Goal: Find specific page/section: Find specific page/section

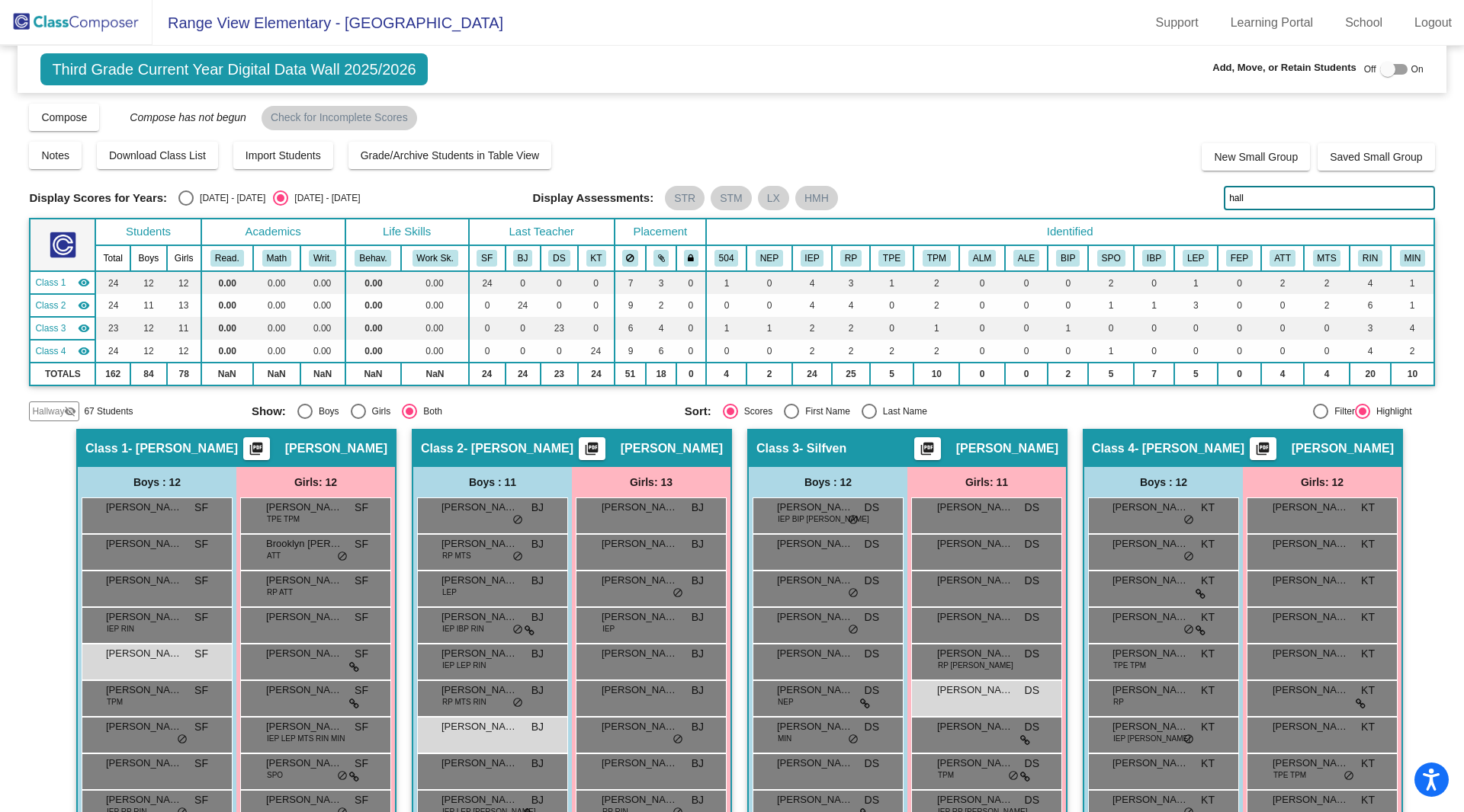
click at [78, 24] on img at bounding box center [76, 22] width 153 height 45
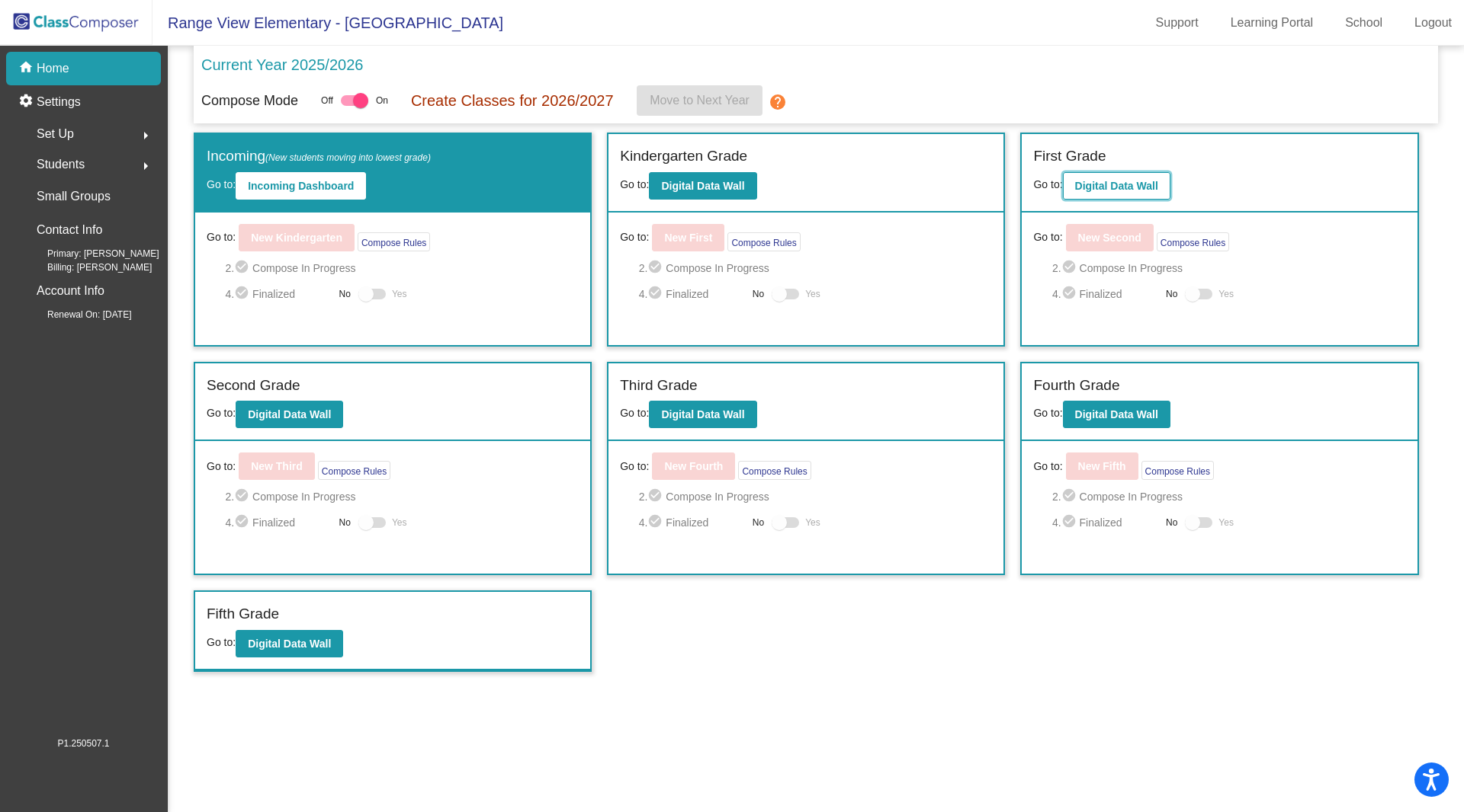
click at [1158, 185] on b "Digital Data Wall" at bounding box center [1116, 185] width 83 height 12
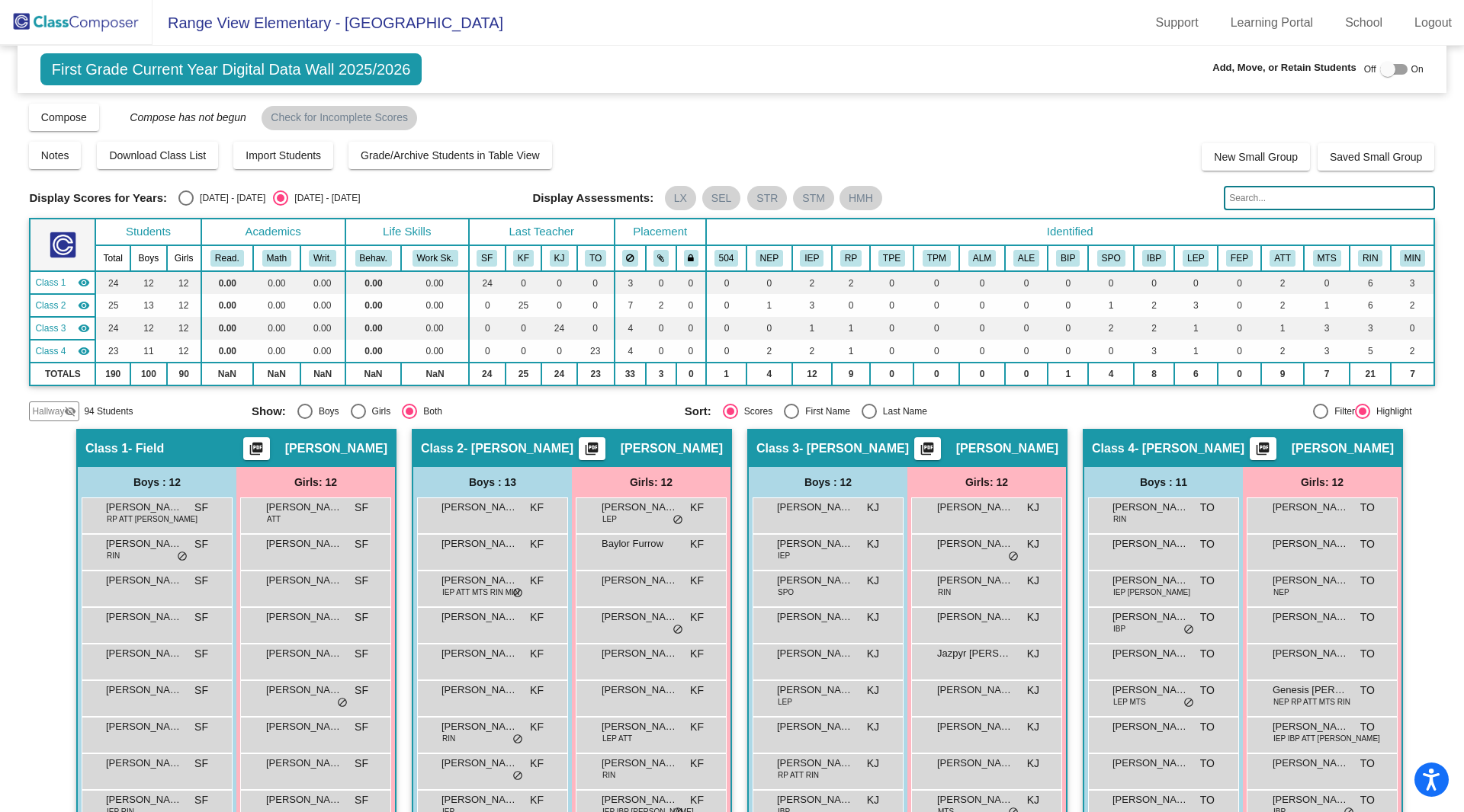
click at [1242, 192] on input "text" at bounding box center [1329, 198] width 210 height 25
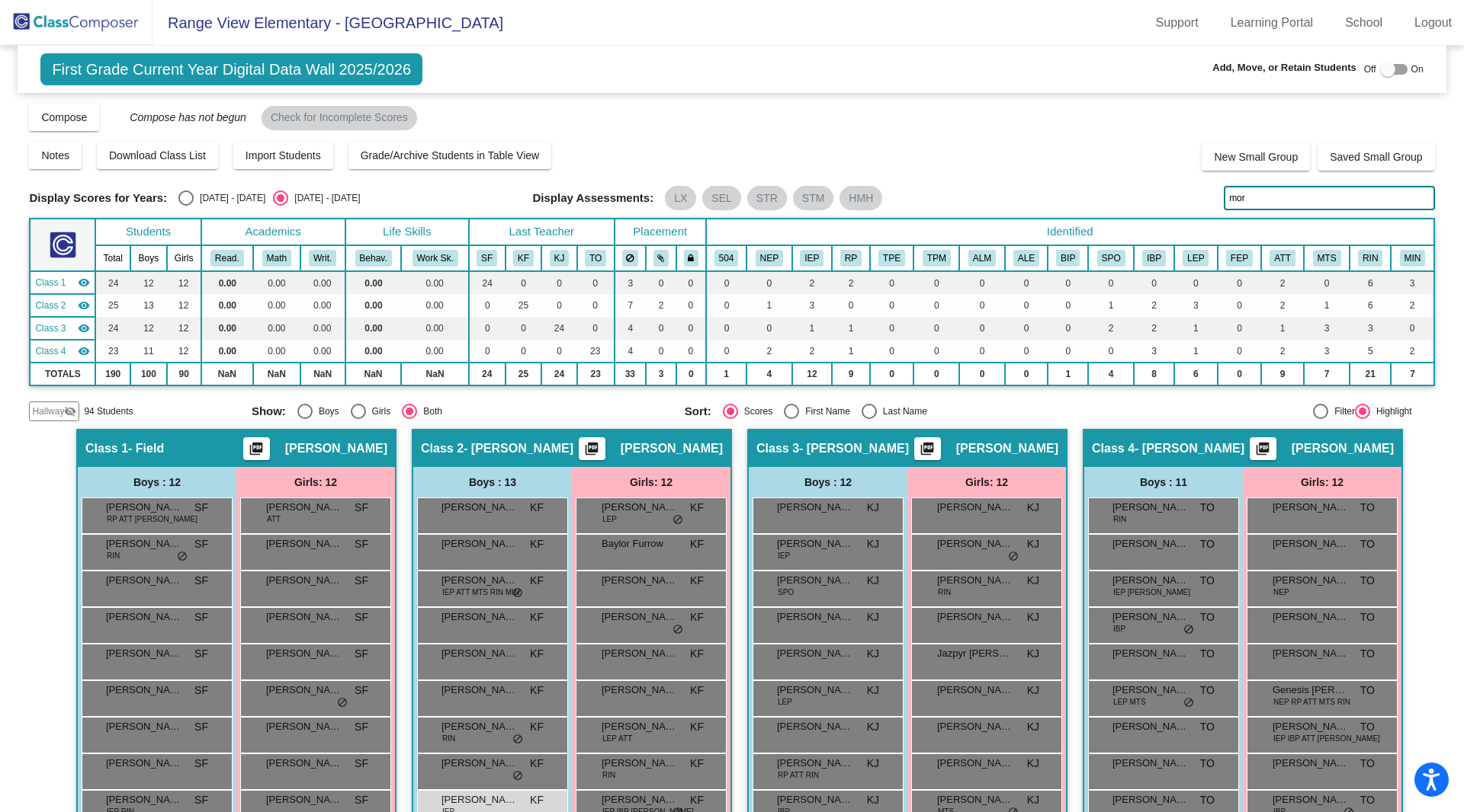
scroll to position [182, 0]
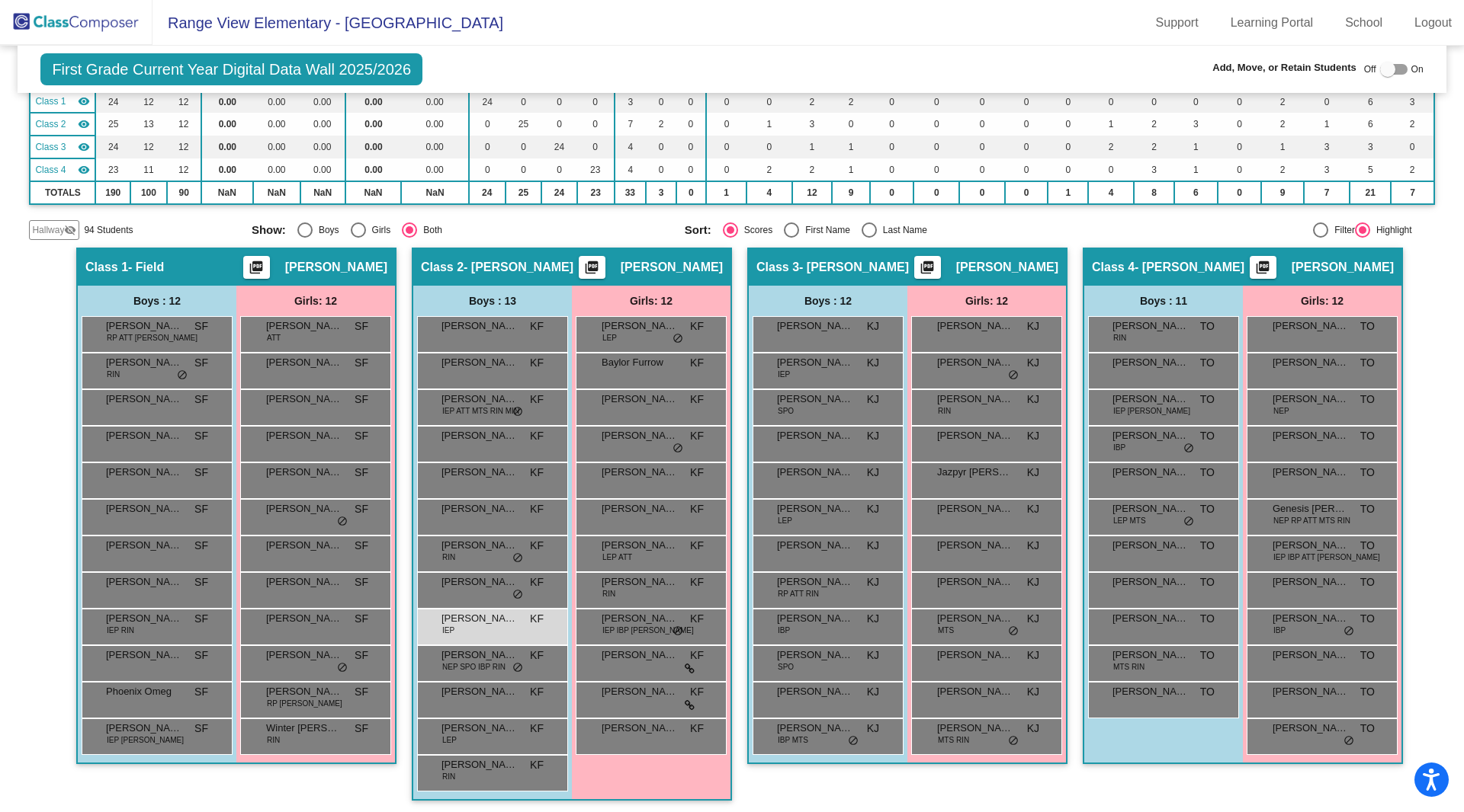
type input "mor"
click at [1380, 71] on div at bounding box center [1387, 69] width 16 height 16
checkbox input "true"
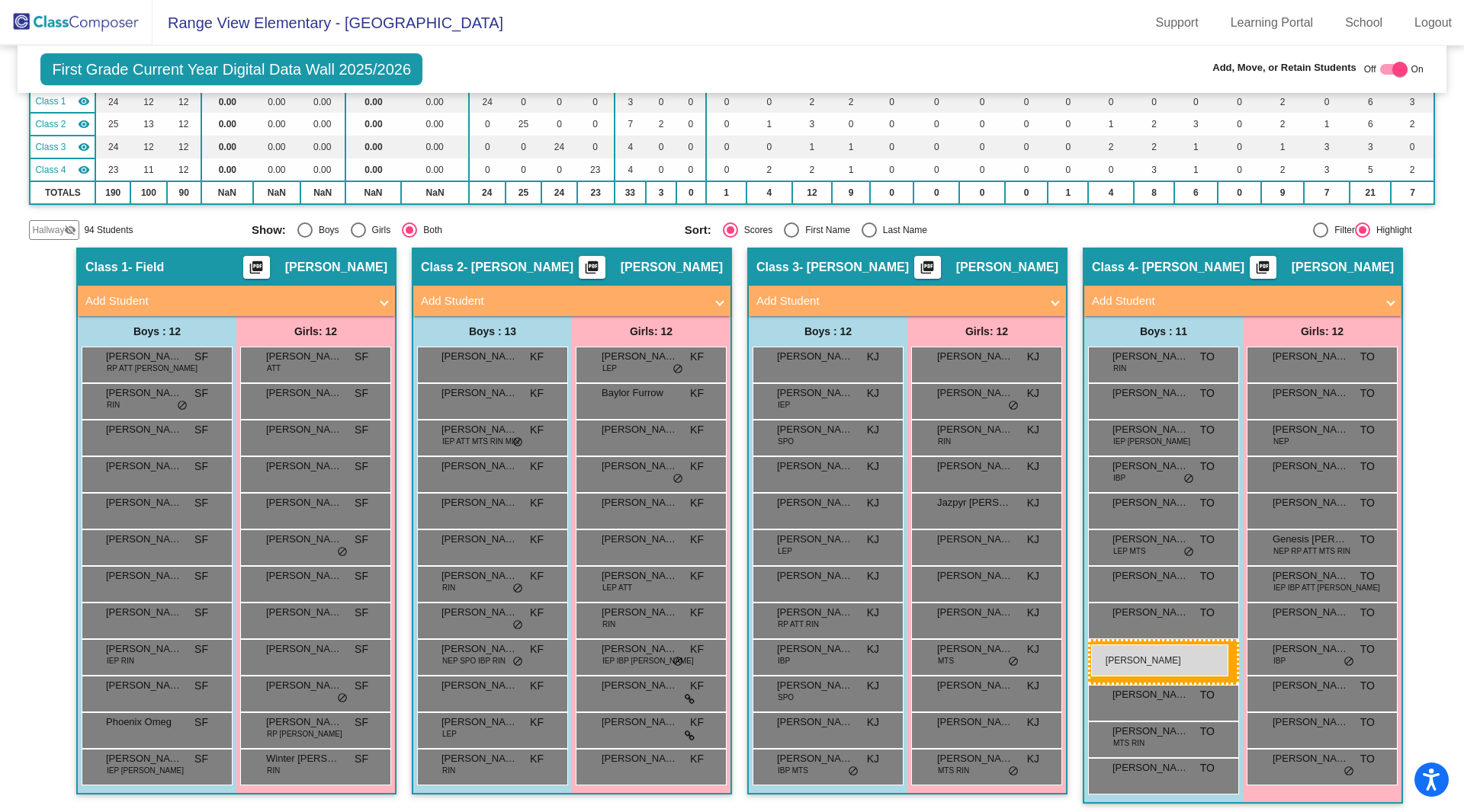
drag, startPoint x: 479, startPoint y: 653, endPoint x: 1091, endPoint y: 645, distance: 612.1
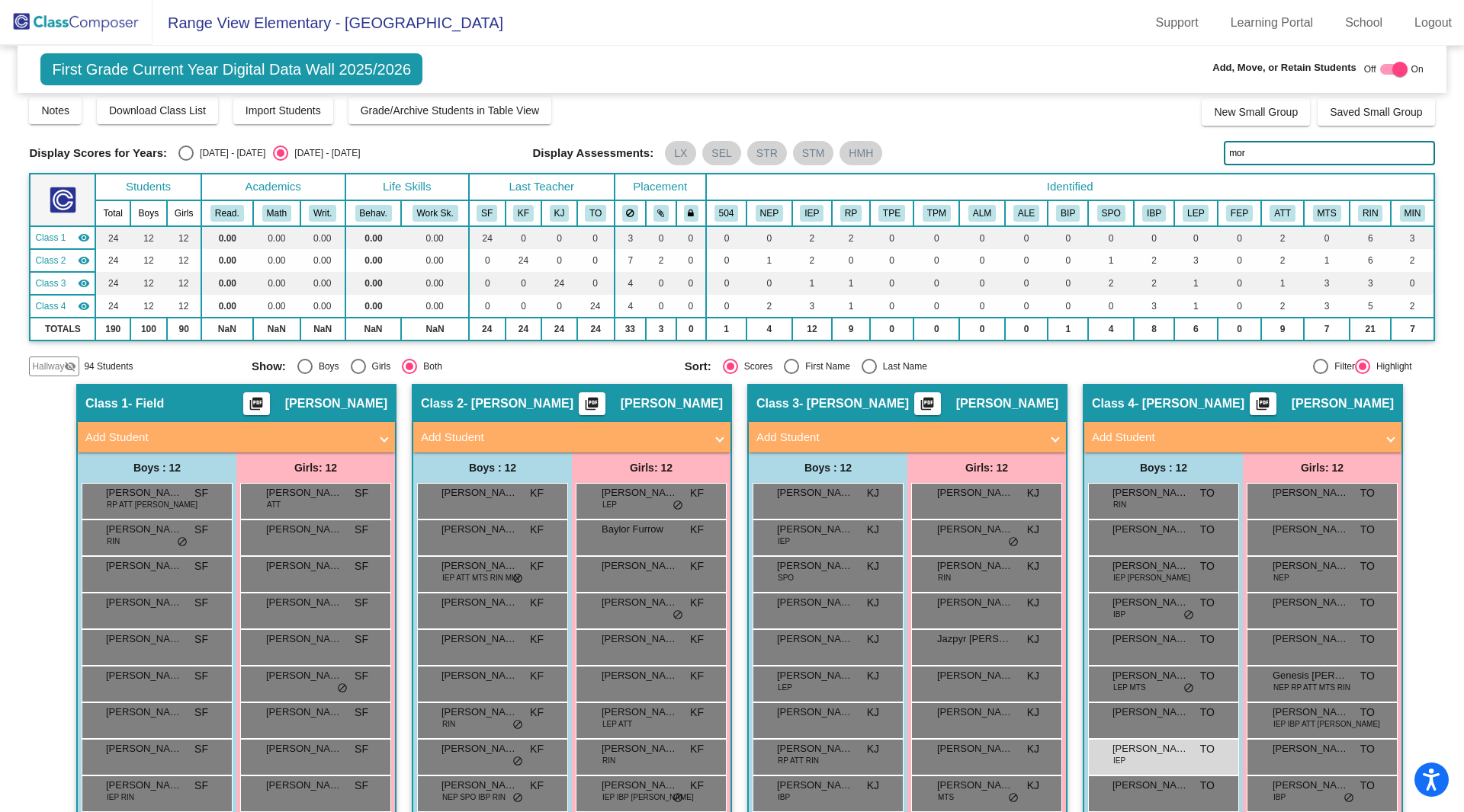
scroll to position [0, 0]
